Goal: Task Accomplishment & Management: Complete application form

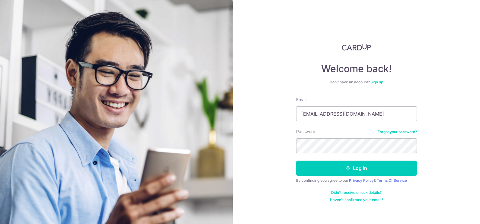
type input "maryannlavelle@gmail.com"
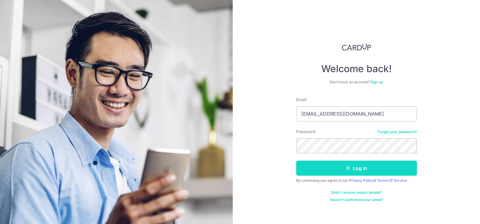
click at [348, 166] on icon "submit" at bounding box center [347, 168] width 5 height 5
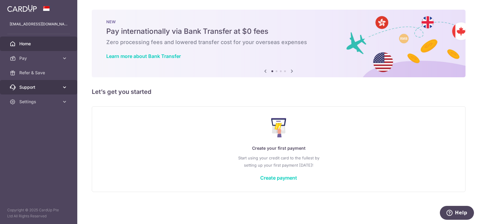
click at [51, 86] on span "Support" at bounding box center [39, 87] width 40 height 6
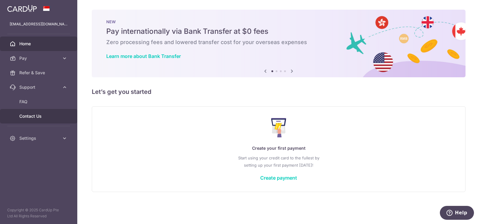
click at [28, 116] on span "Contact Us" at bounding box center [39, 116] width 40 height 6
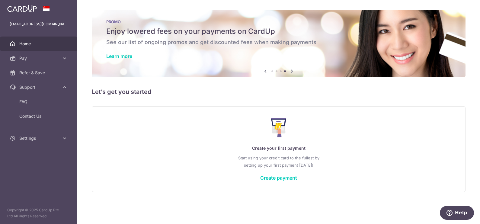
click at [200, 98] on div "× Pause Schedule Pause all future payments in this series Pause just this one p…" at bounding box center [278, 112] width 402 height 224
click at [49, 59] on span "Pay" at bounding box center [39, 58] width 40 height 6
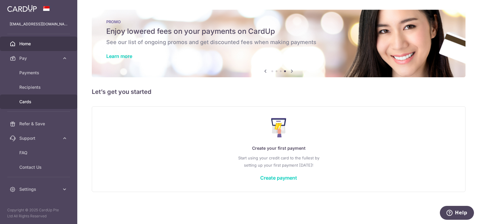
click at [33, 99] on span "Cards" at bounding box center [39, 102] width 40 height 6
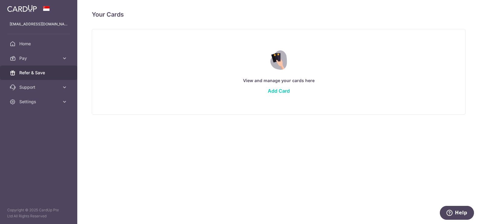
click at [47, 70] on span "Refer & Save" at bounding box center [39, 73] width 40 height 6
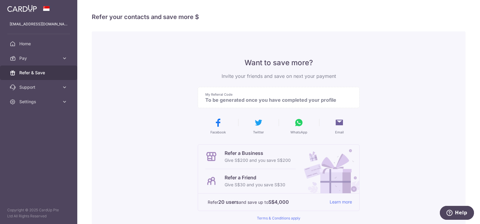
click at [312, 102] on p "To be generated once you have completed your profile" at bounding box center [276, 100] width 142 height 6
drag, startPoint x: 28, startPoint y: 48, endPoint x: 28, endPoint y: 45, distance: 3.3
click at [28, 44] on span "Home" at bounding box center [39, 44] width 40 height 6
click at [35, 57] on span "Pay" at bounding box center [39, 58] width 40 height 6
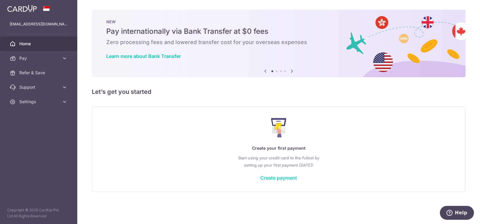
click at [284, 177] on link "Create payment" at bounding box center [278, 178] width 37 height 6
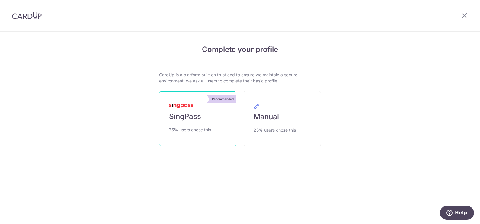
click at [203, 109] on link "Recommended SingPass 75% users chose this" at bounding box center [197, 118] width 77 height 54
